Goal: Task Accomplishment & Management: Manage account settings

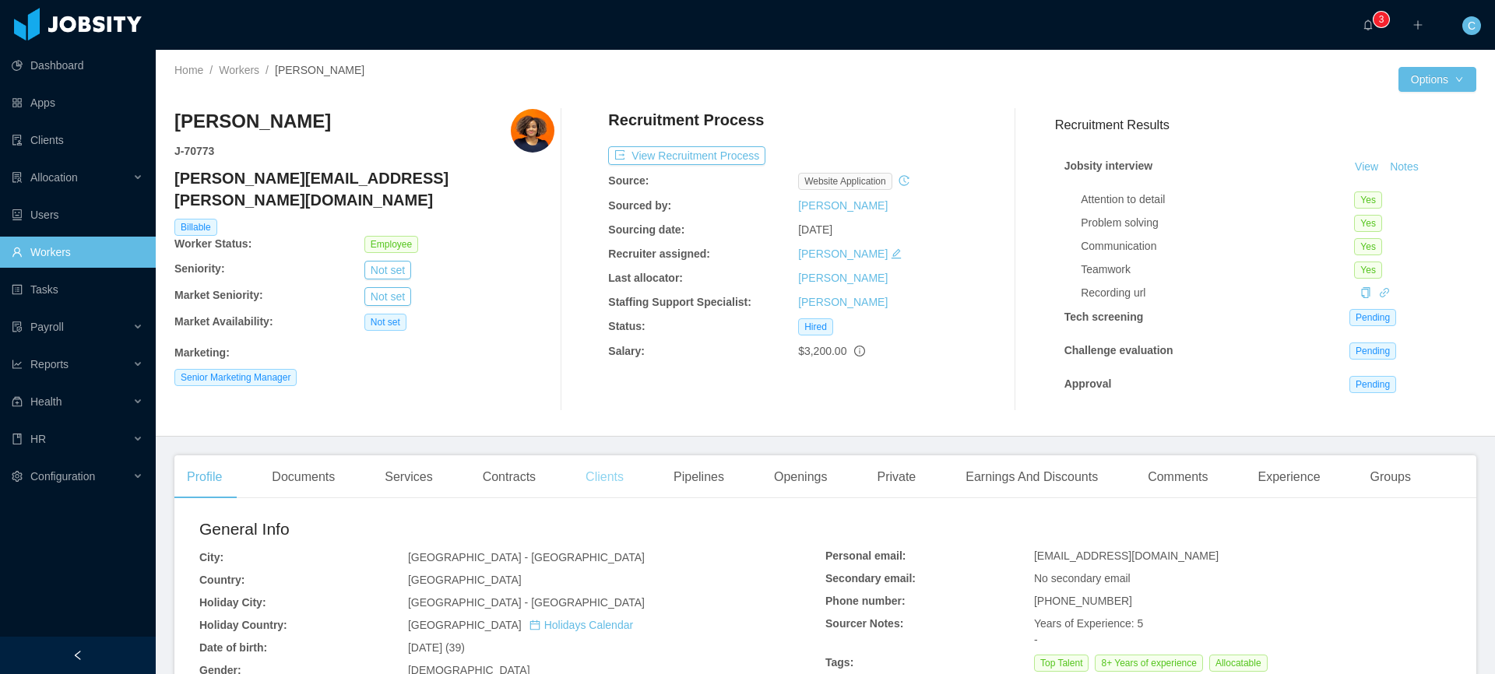
click at [593, 478] on div "Clients" at bounding box center [604, 478] width 63 height 44
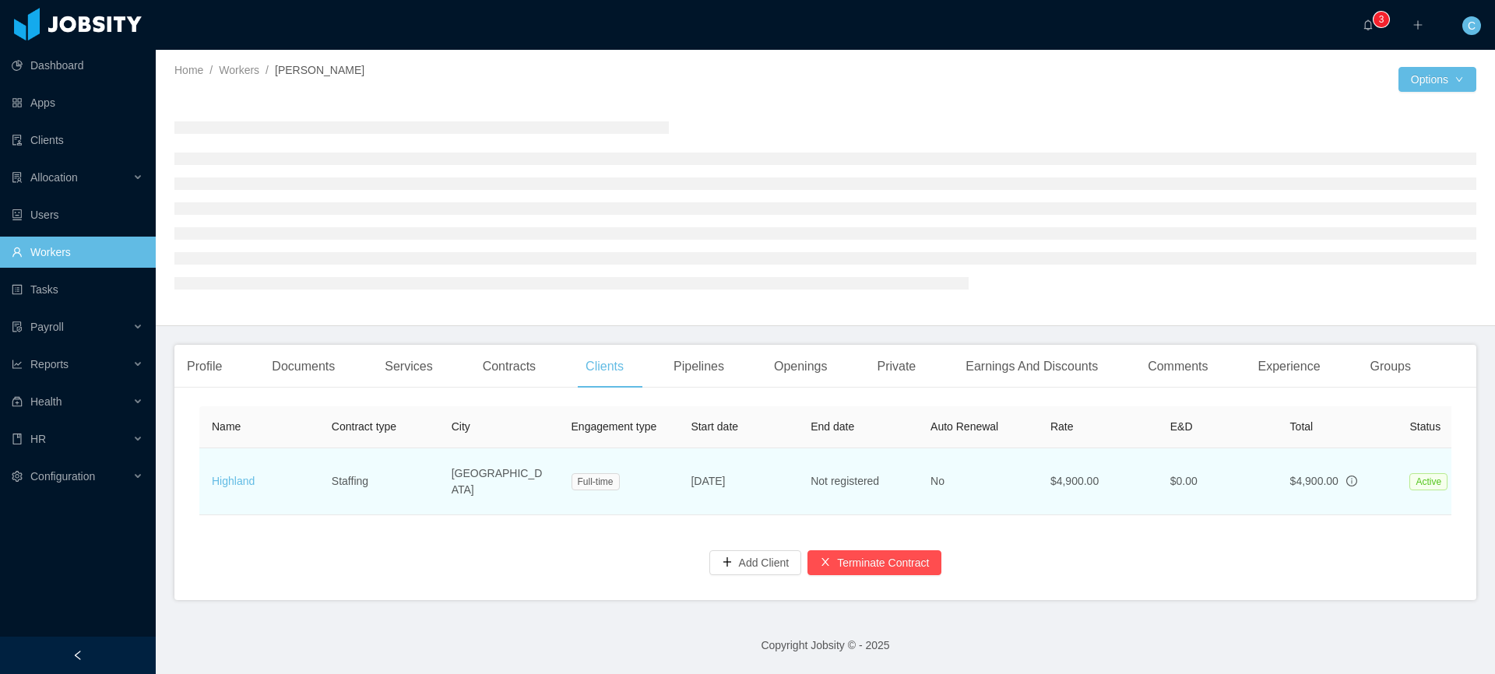
click at [258, 484] on td "Highland" at bounding box center [259, 482] width 120 height 67
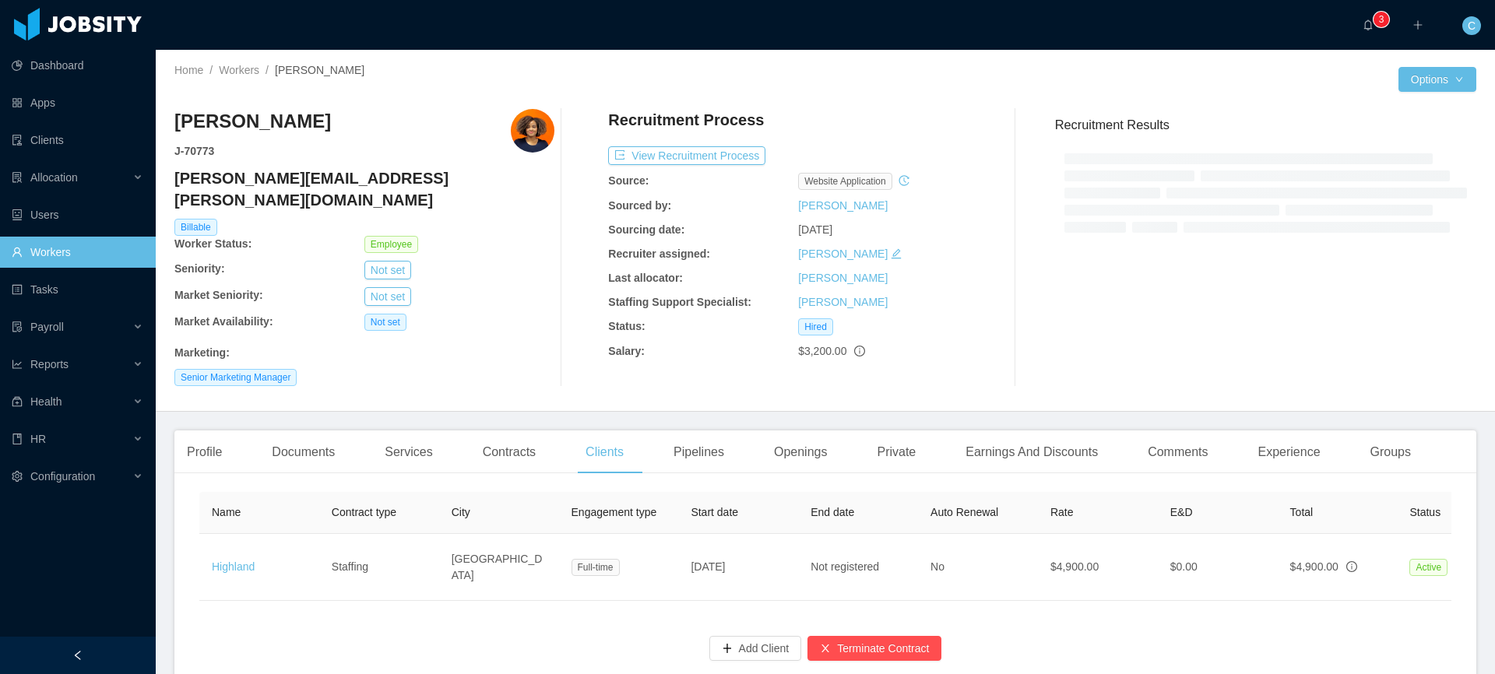
click at [252, 492] on th "Name" at bounding box center [259, 513] width 120 height 42
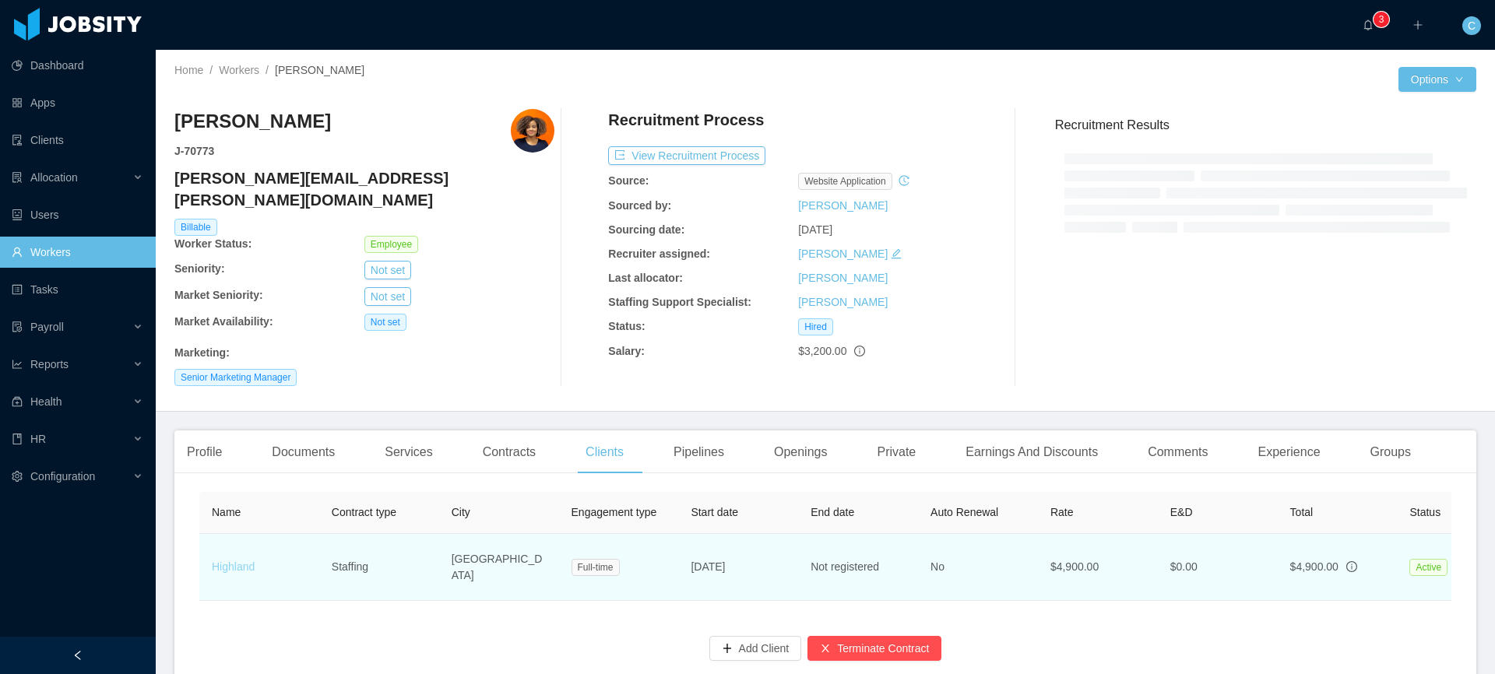
click at [241, 561] on link "Highland" at bounding box center [233, 567] width 43 height 12
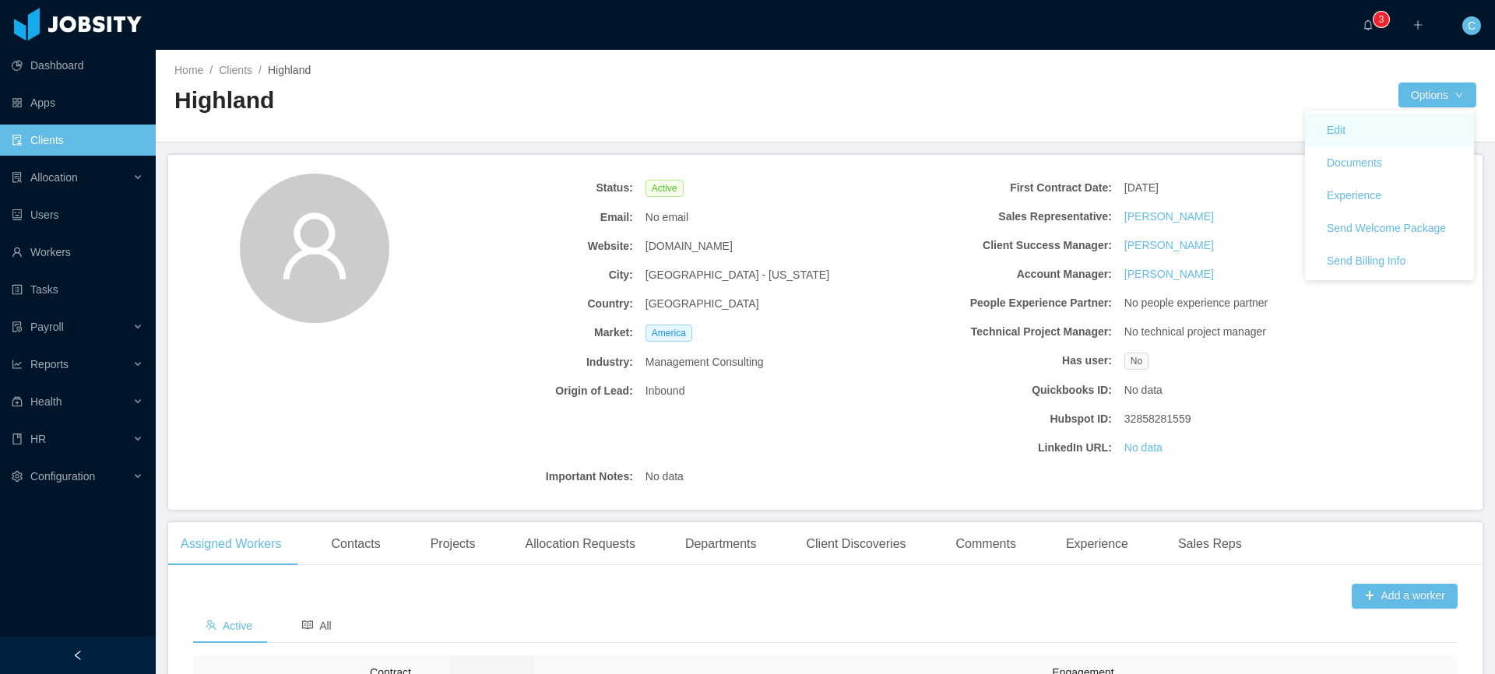
click at [1364, 136] on link "Edit" at bounding box center [1389, 130] width 169 height 33
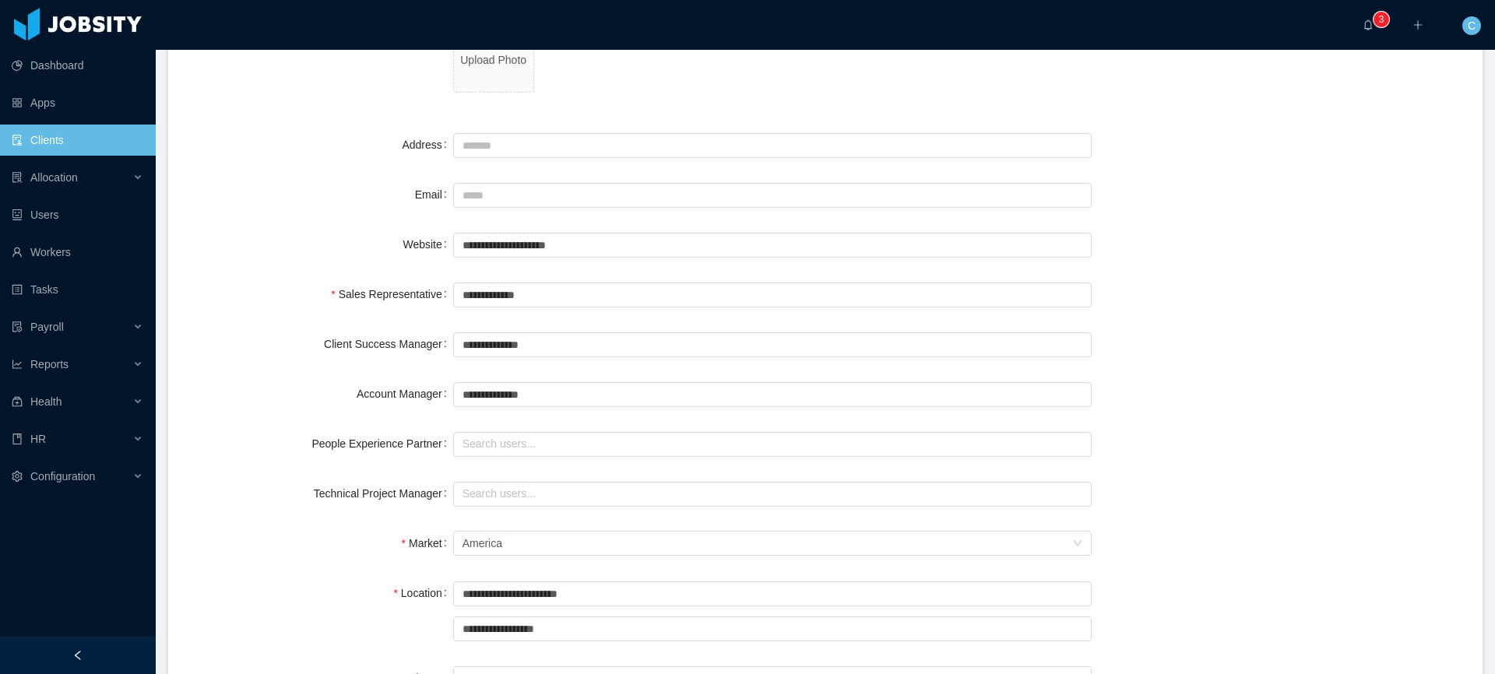
scroll to position [222, 0]
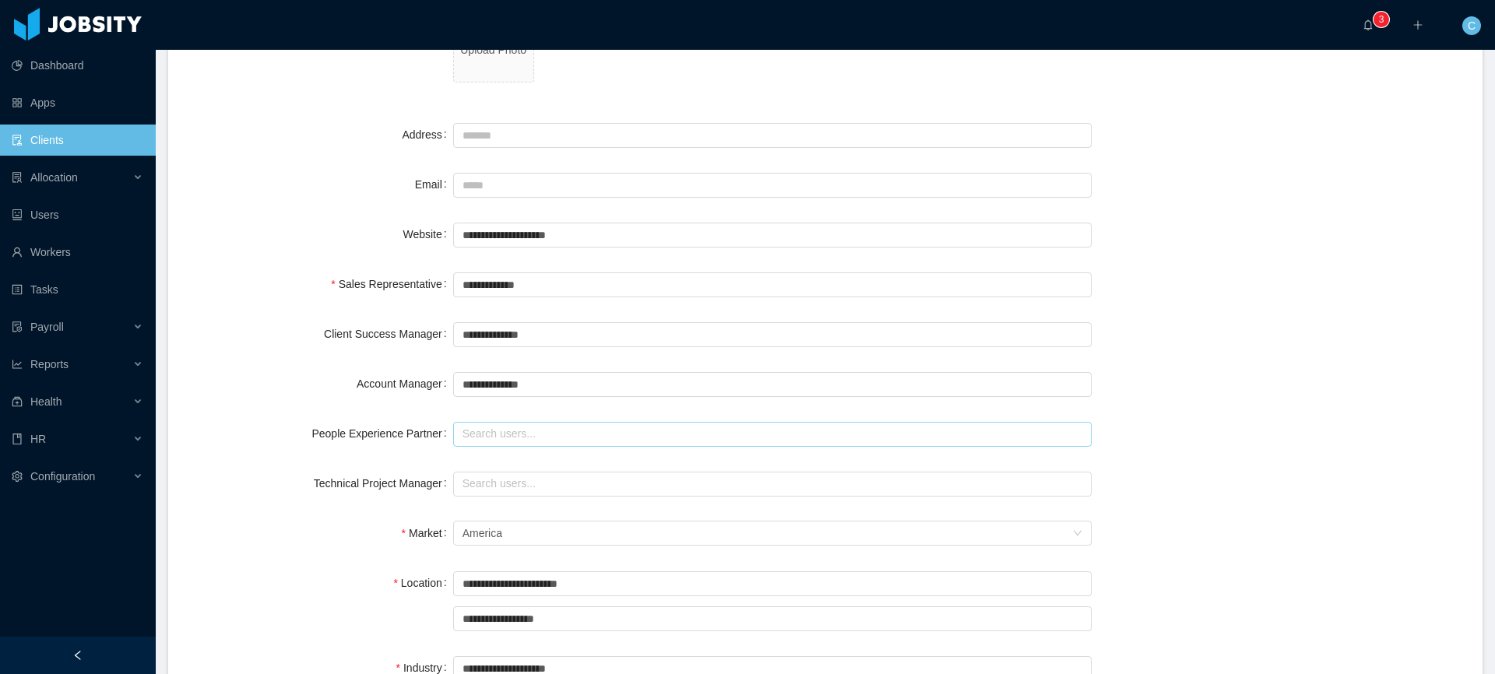
click at [508, 439] on input "text" at bounding box center [772, 434] width 639 height 25
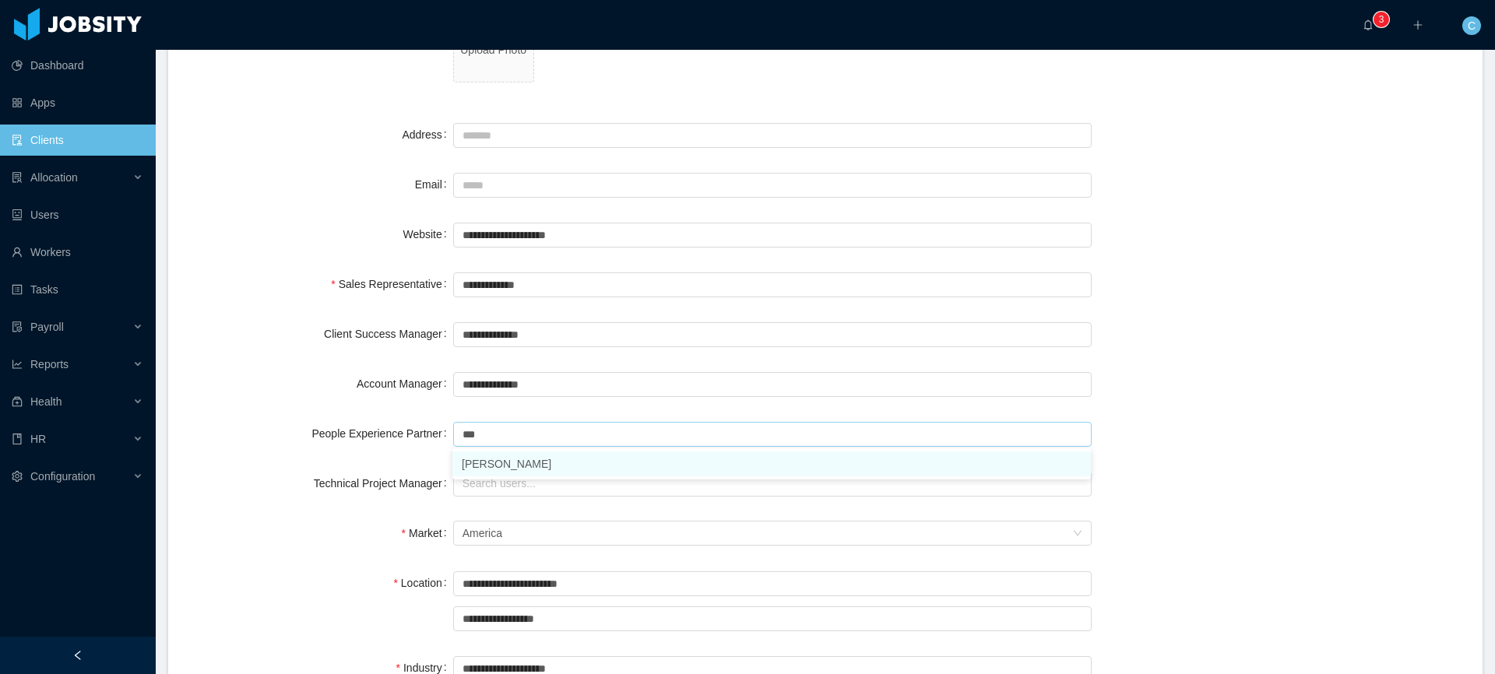
click at [485, 466] on li "[PERSON_NAME]" at bounding box center [771, 464] width 639 height 25
type input "**********"
click at [487, 489] on input "text" at bounding box center [772, 484] width 639 height 25
type input "*"
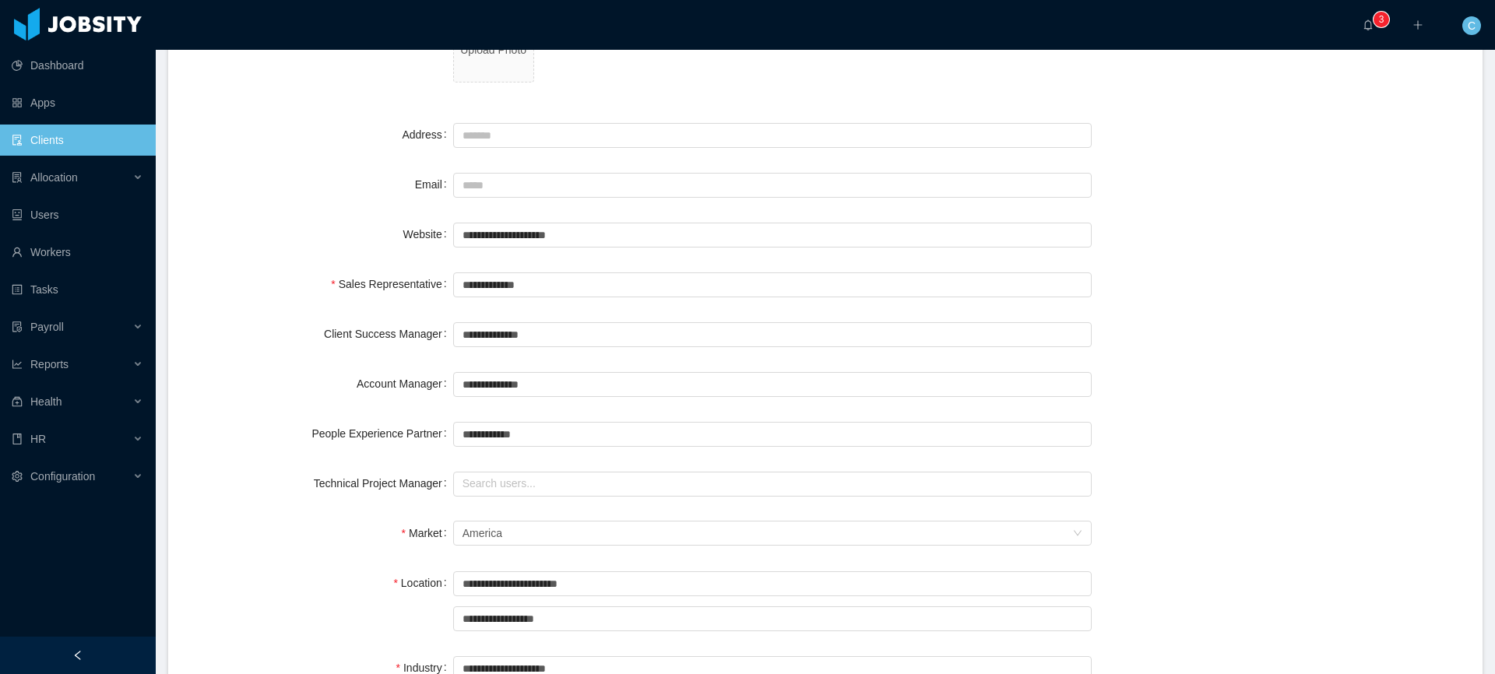
click at [1367, 480] on div "Technical Project Manager Search users..." at bounding box center [825, 483] width 1277 height 31
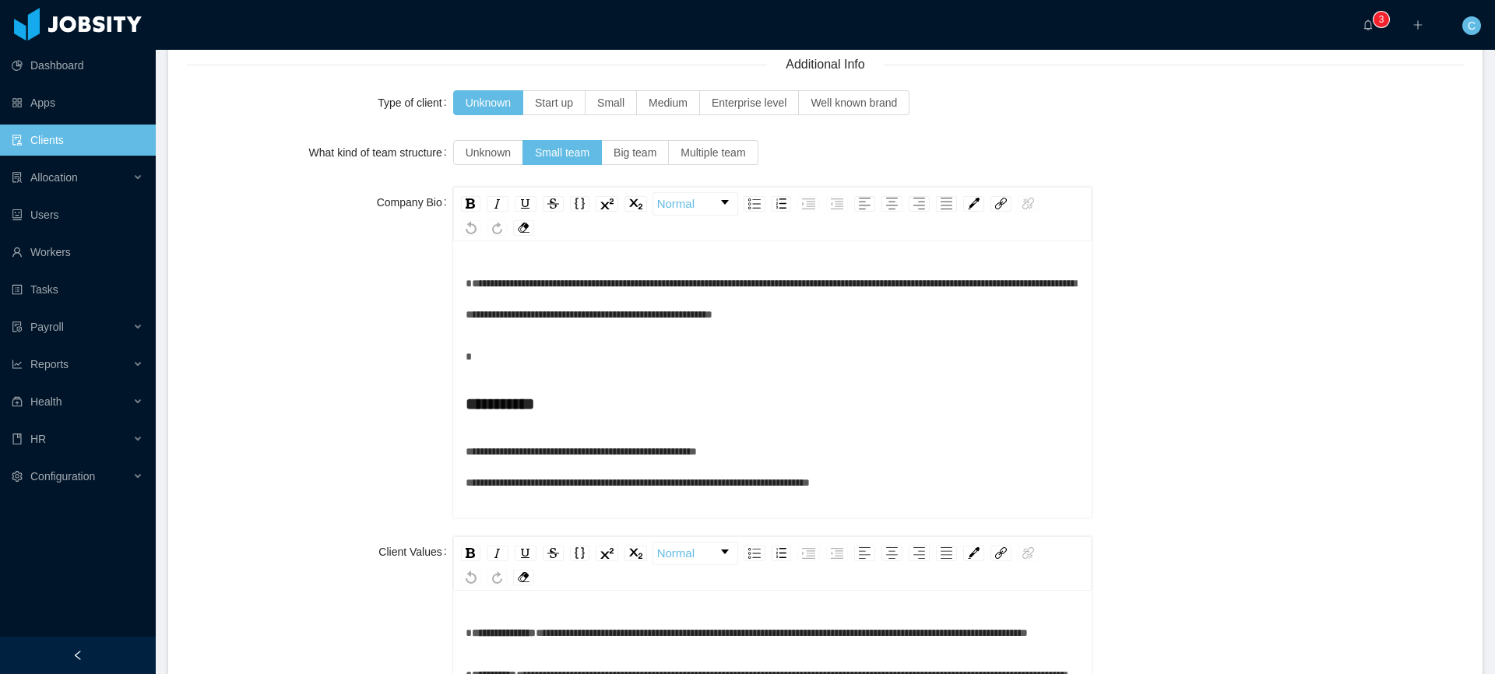
scroll to position [1764, 0]
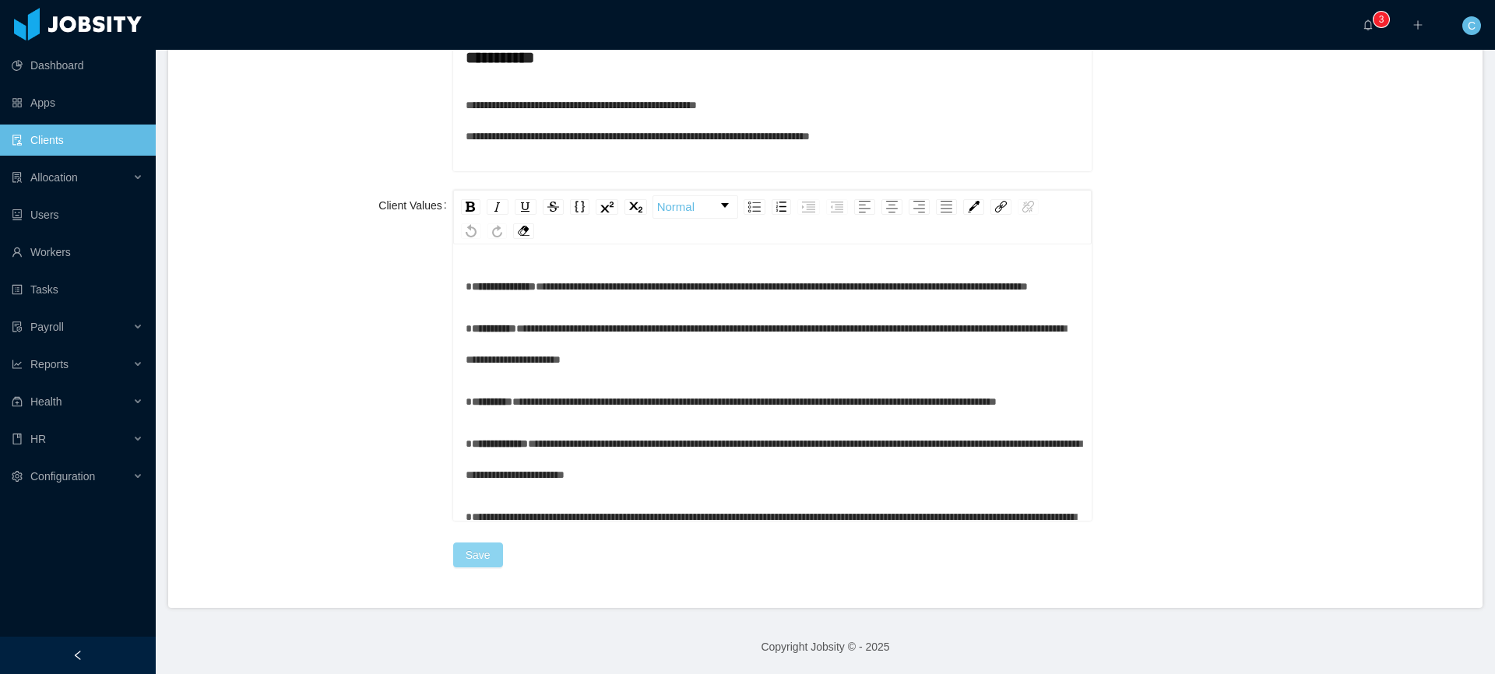
click at [476, 565] on button "Save" at bounding box center [478, 555] width 50 height 25
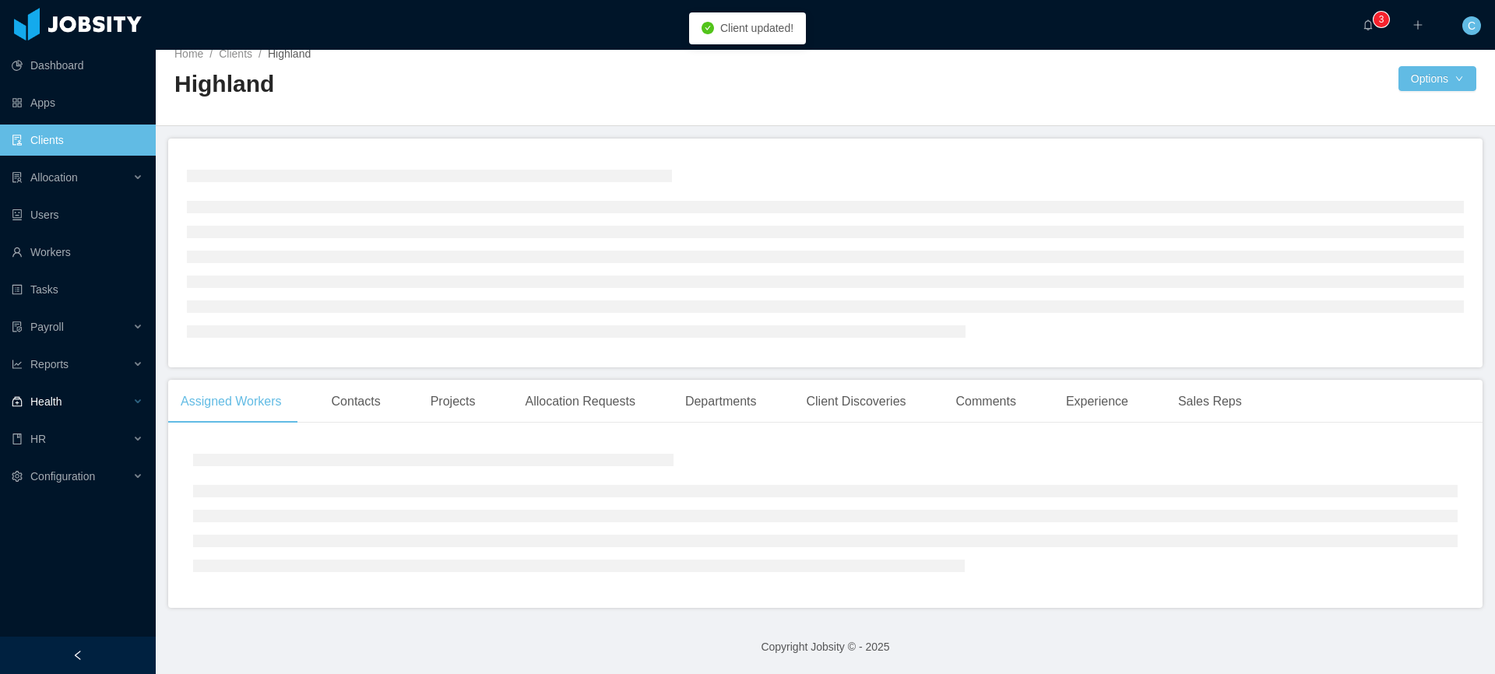
scroll to position [229, 0]
